Goal: Register for event/course

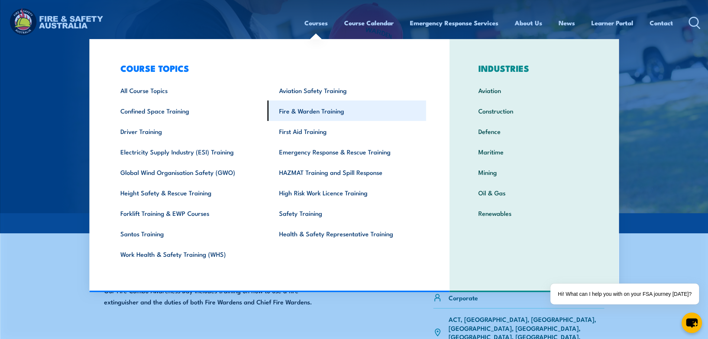
click at [328, 111] on link "Fire & Warden Training" at bounding box center [347, 110] width 159 height 20
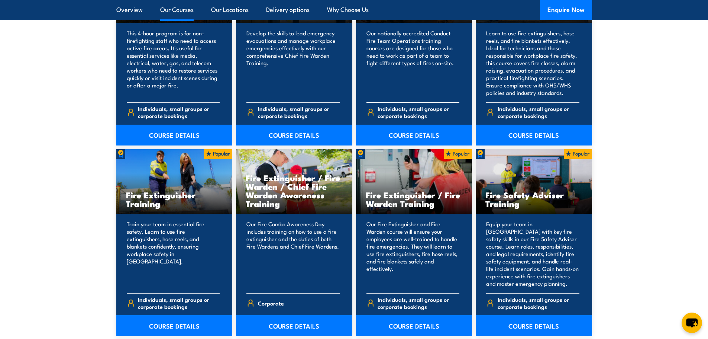
scroll to position [744, 0]
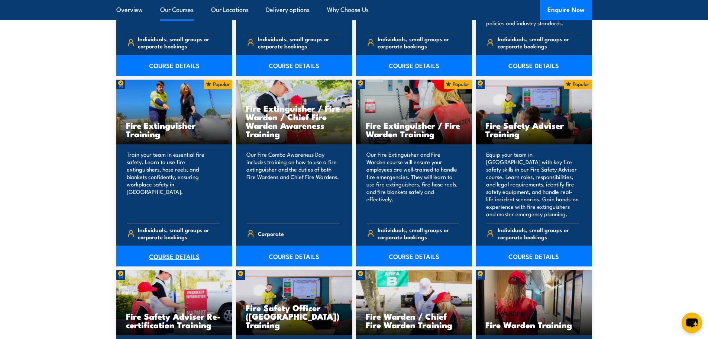
click at [166, 251] on link "COURSE DETAILS" at bounding box center [174, 255] width 116 height 21
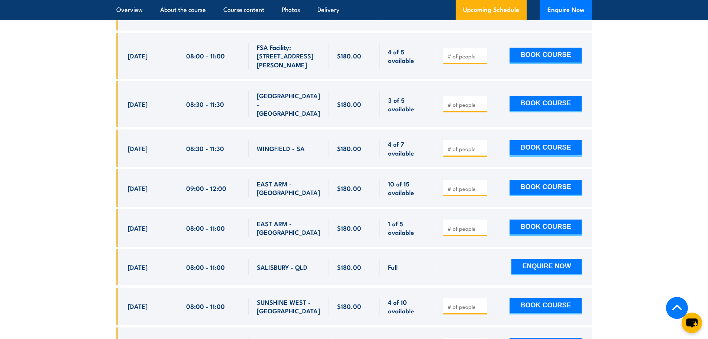
scroll to position [1599, 0]
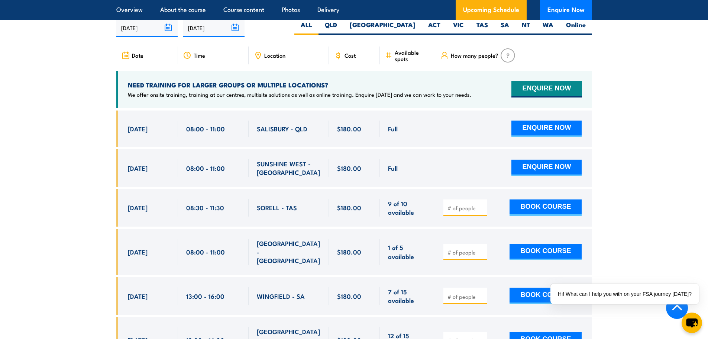
scroll to position [1153, 0]
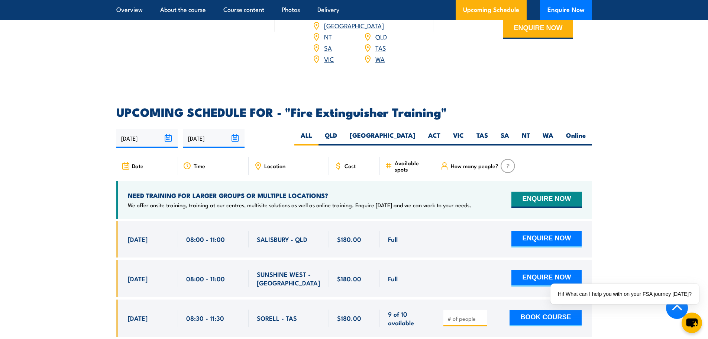
click at [271, 163] on span "Location" at bounding box center [274, 166] width 21 height 6
click at [344, 131] on label "QLD" at bounding box center [331, 138] width 25 height 15
click at [342, 131] on input "QLD" at bounding box center [339, 133] width 5 height 5
radio input "true"
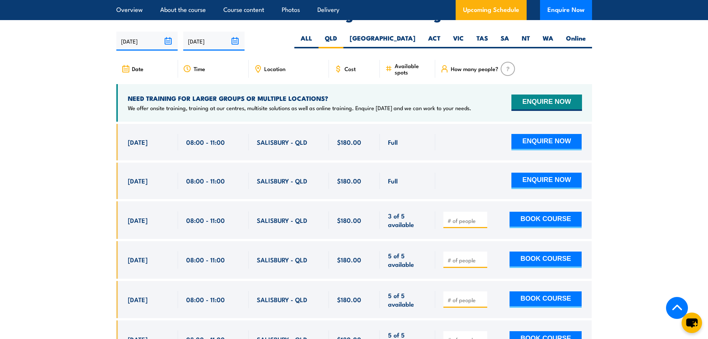
scroll to position [1174, 0]
